Goal: Task Accomplishment & Management: Manage account settings

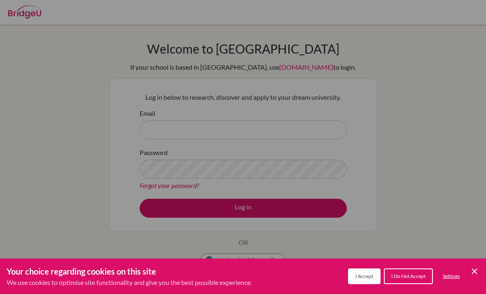
click at [336, 116] on div "Cookie Preferences" at bounding box center [243, 147] width 486 height 294
click at [369, 274] on span "I Accept" at bounding box center [364, 276] width 18 height 6
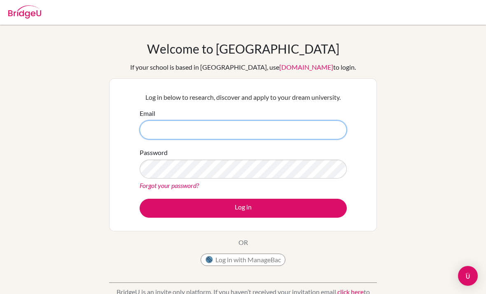
click at [297, 132] on input "Email" at bounding box center [243, 129] width 207 height 19
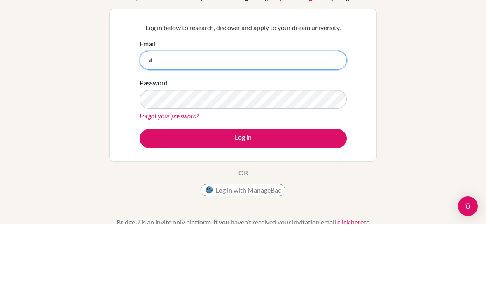
type input "a"
type input "26aila.cengko@sisschools.org"
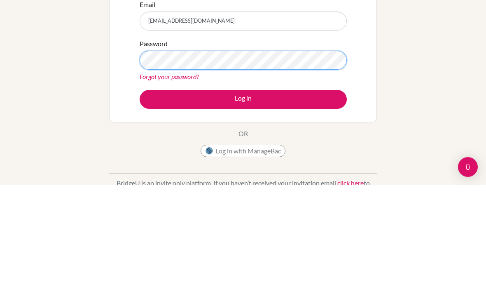
scroll to position [109, 0]
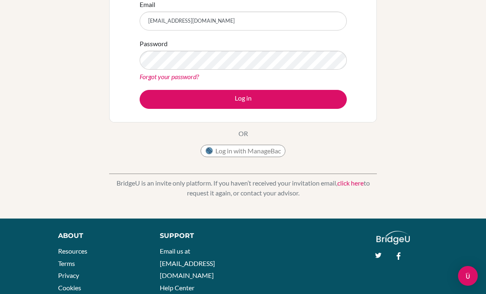
click at [294, 101] on button "Log in" at bounding box center [243, 99] width 207 height 19
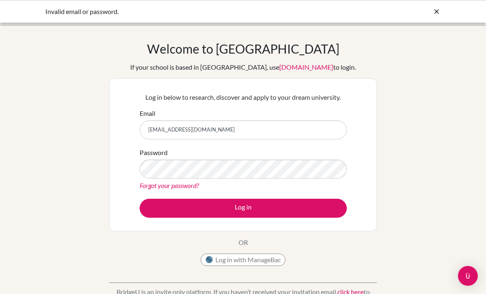
click at [439, 11] on icon at bounding box center [436, 11] width 8 height 8
click at [433, 12] on icon at bounding box center [436, 11] width 8 height 8
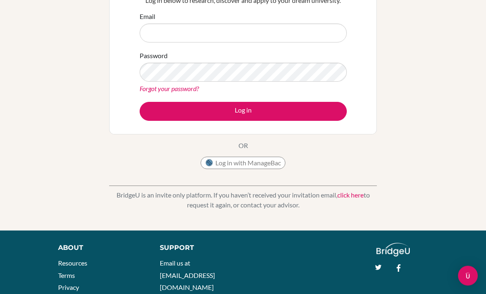
scroll to position [103, 0]
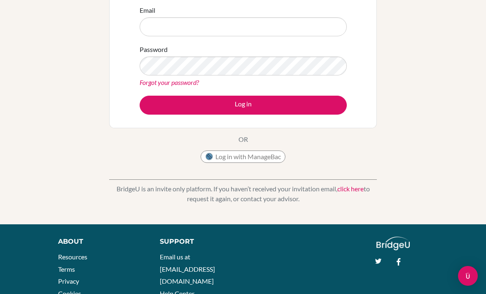
click at [349, 189] on link "click here" at bounding box center [350, 189] width 26 height 8
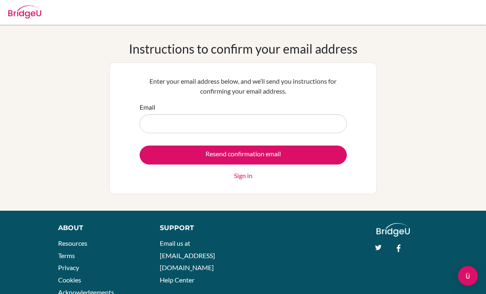
click at [321, 122] on input "Email" at bounding box center [243, 123] width 207 height 19
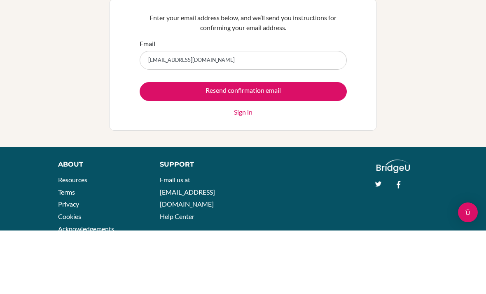
type input "[EMAIL_ADDRESS][DOMAIN_NAME]"
click at [287, 145] on input "Resend confirmation email" at bounding box center [243, 154] width 207 height 19
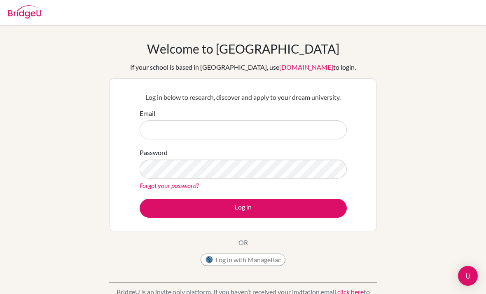
scroll to position [70, 0]
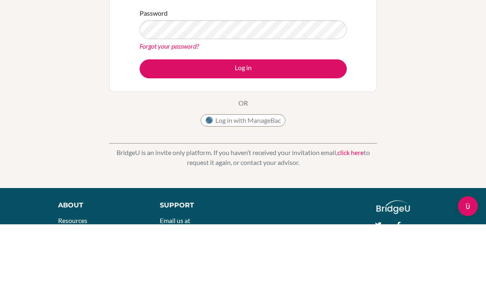
type input "[EMAIL_ADDRESS][DOMAIN_NAME]"
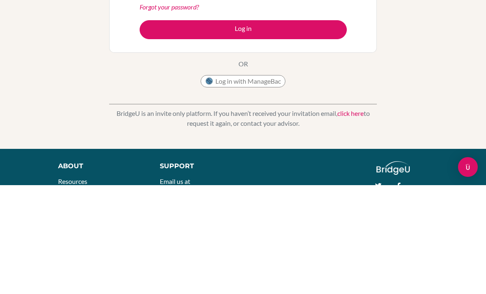
click at [308, 129] on button "Log in" at bounding box center [243, 138] width 207 height 19
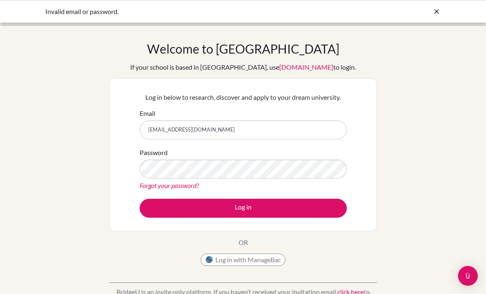
click at [435, 4] on div "Invalid email or password." at bounding box center [243, 11] width 486 height 23
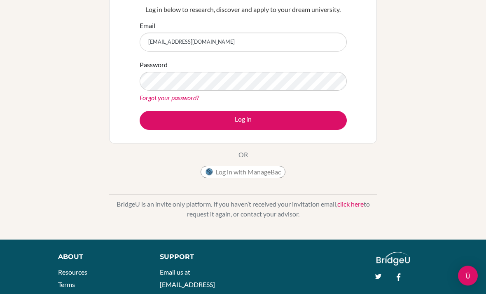
click at [269, 176] on button "Log in with ManageBac" at bounding box center [243, 172] width 85 height 12
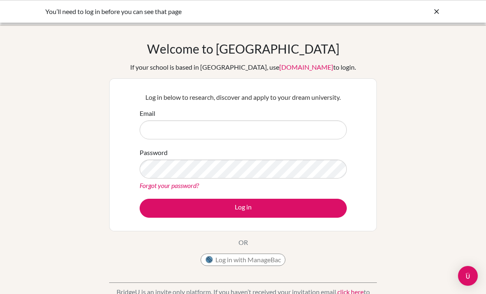
click at [438, 15] on icon at bounding box center [436, 11] width 8 height 8
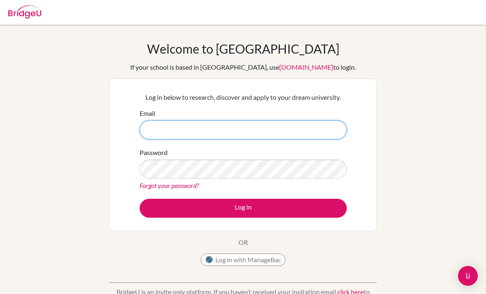
click at [307, 129] on input "Email" at bounding box center [243, 129] width 207 height 19
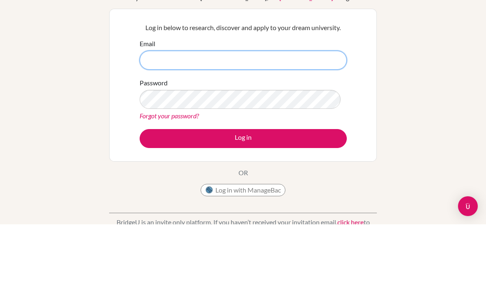
scroll to position [70, 0]
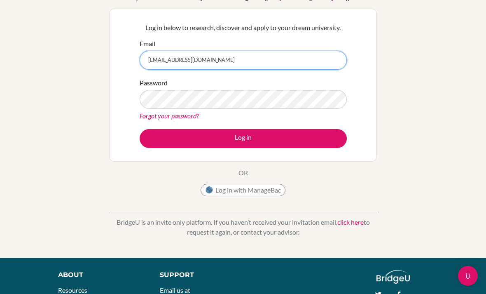
type input "aila.cengko@sisschools.org"
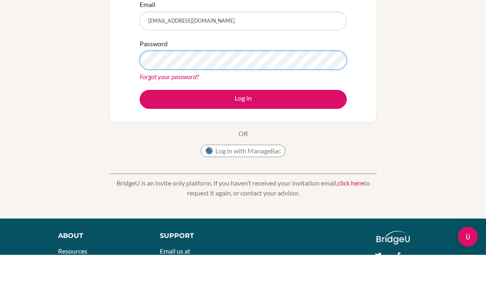
scroll to position [109, 0]
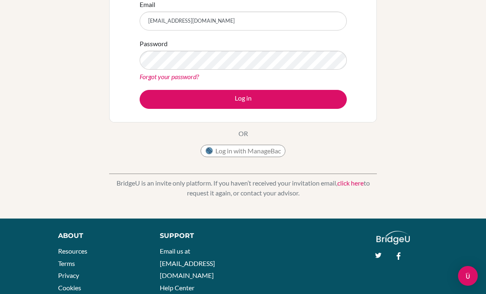
click at [316, 102] on button "Log in" at bounding box center [243, 99] width 207 height 19
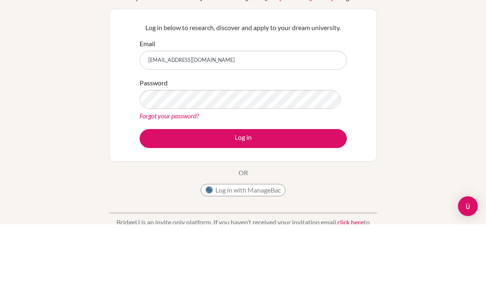
scroll to position [70, 0]
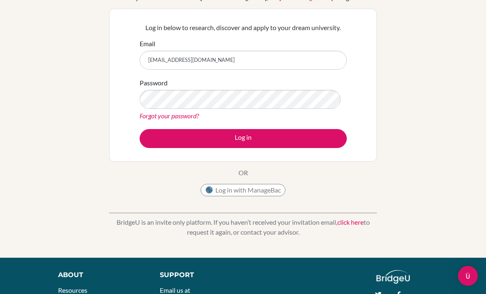
click at [192, 112] on link "Forgot your password?" at bounding box center [169, 116] width 59 height 8
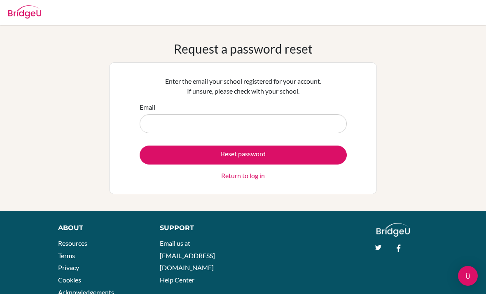
click at [320, 119] on input "Email" at bounding box center [243, 123] width 207 height 19
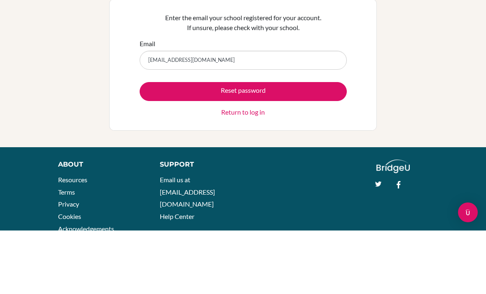
type input "[EMAIL_ADDRESS][DOMAIN_NAME]"
click at [315, 145] on button "Reset password" at bounding box center [243, 154] width 207 height 19
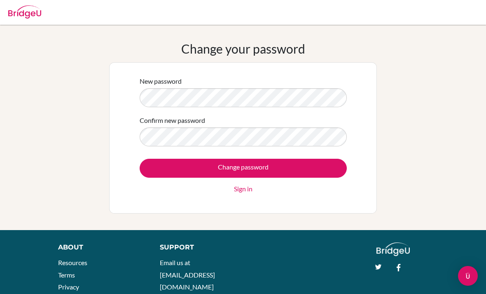
click at [329, 166] on input "Change password" at bounding box center [243, 168] width 207 height 19
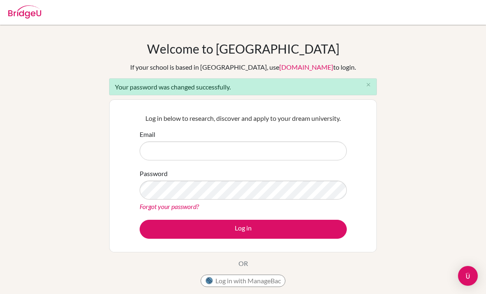
scroll to position [78, 0]
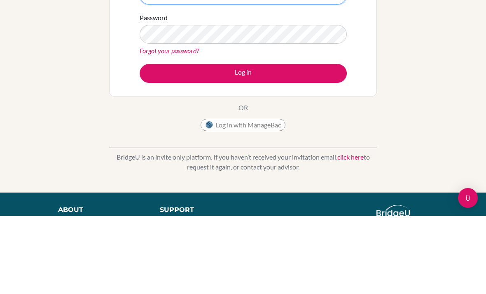
type input "[EMAIL_ADDRESS][DOMAIN_NAME]"
click at [243, 151] on button "Log in" at bounding box center [243, 151] width 207 height 19
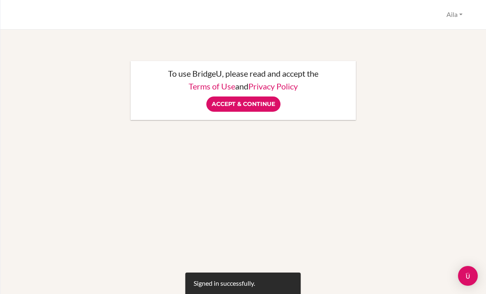
click at [232, 108] on input "Accept & Continue" at bounding box center [243, 103] width 74 height 15
